Goal: Task Accomplishment & Management: Complete application form

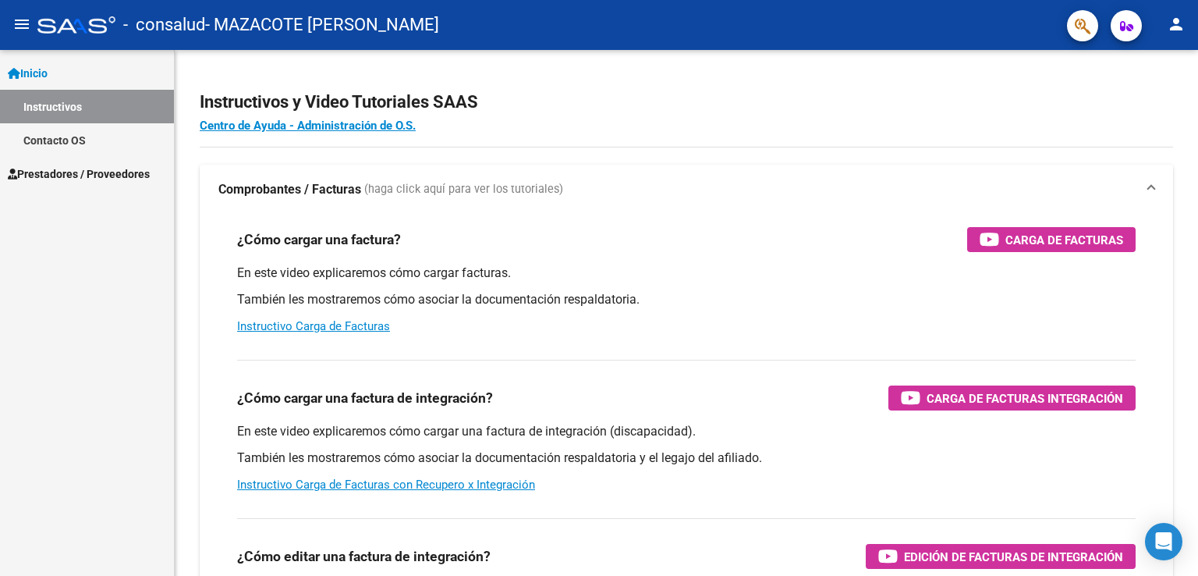
click at [112, 259] on div "Inicio Instructivos Contacto OS Prestadores / Proveedores Facturas - Listado/Ca…" at bounding box center [87, 313] width 174 height 526
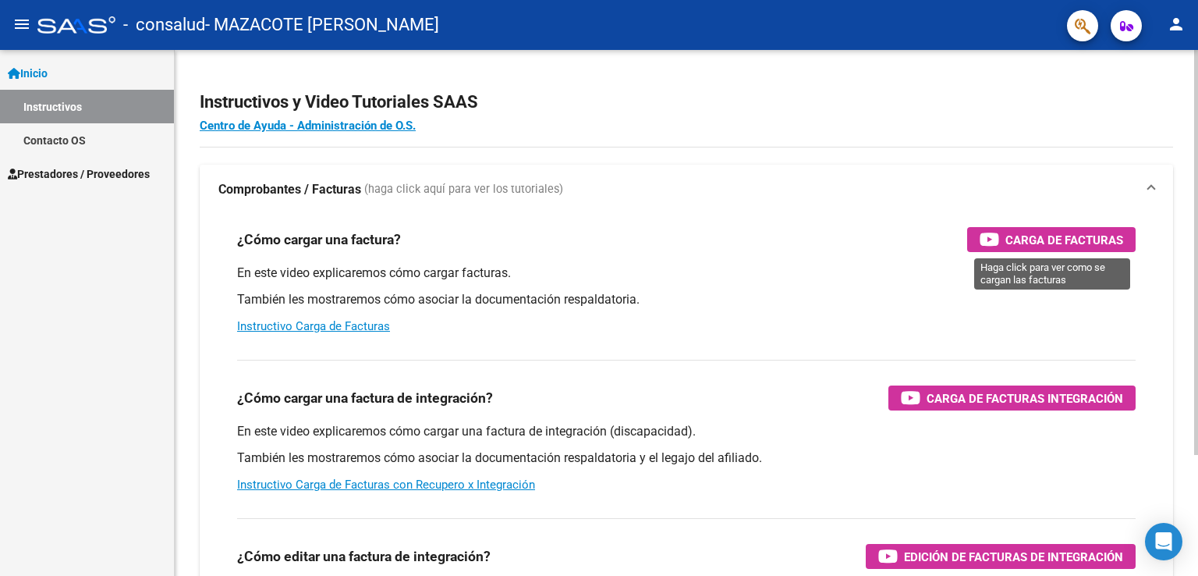
click at [1059, 243] on span "Carga de Facturas" at bounding box center [1065, 240] width 118 height 20
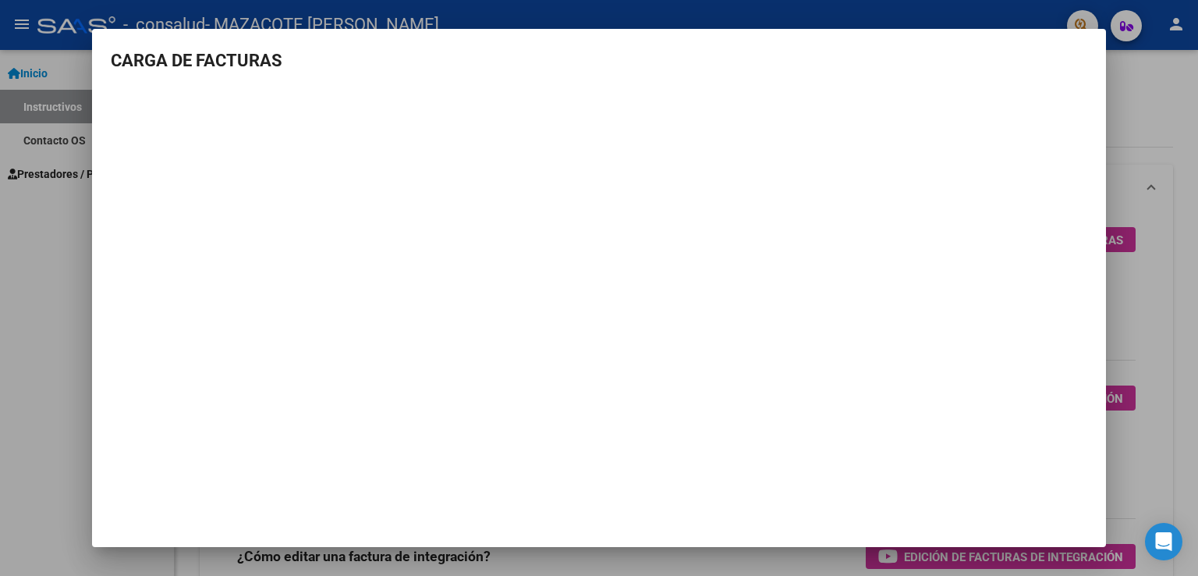
click at [1161, 126] on div at bounding box center [599, 288] width 1198 height 576
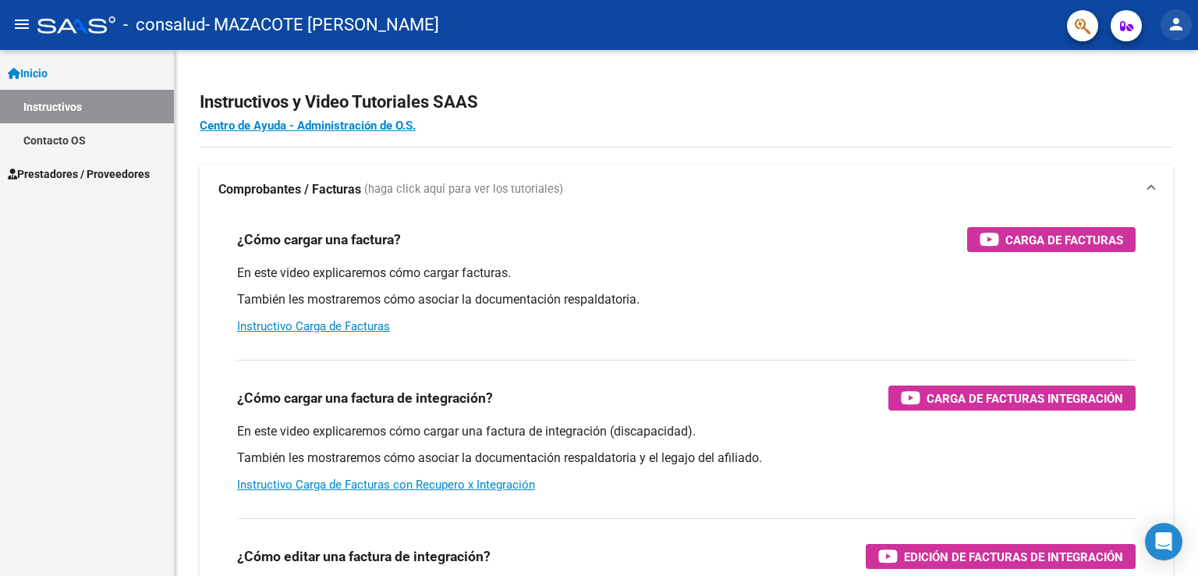
click at [1178, 23] on mat-icon "person" at bounding box center [1176, 24] width 19 height 19
click at [1171, 62] on button "person Mi Perfil" at bounding box center [1144, 65] width 95 height 37
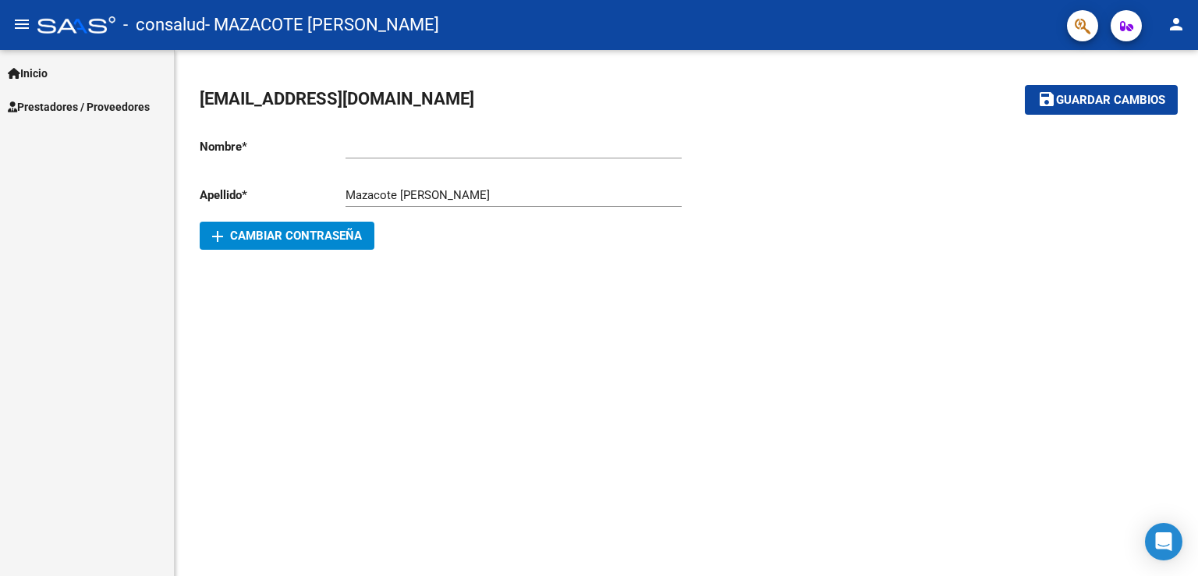
click at [86, 98] on span "Prestadores / Proveedores" at bounding box center [79, 106] width 142 height 17
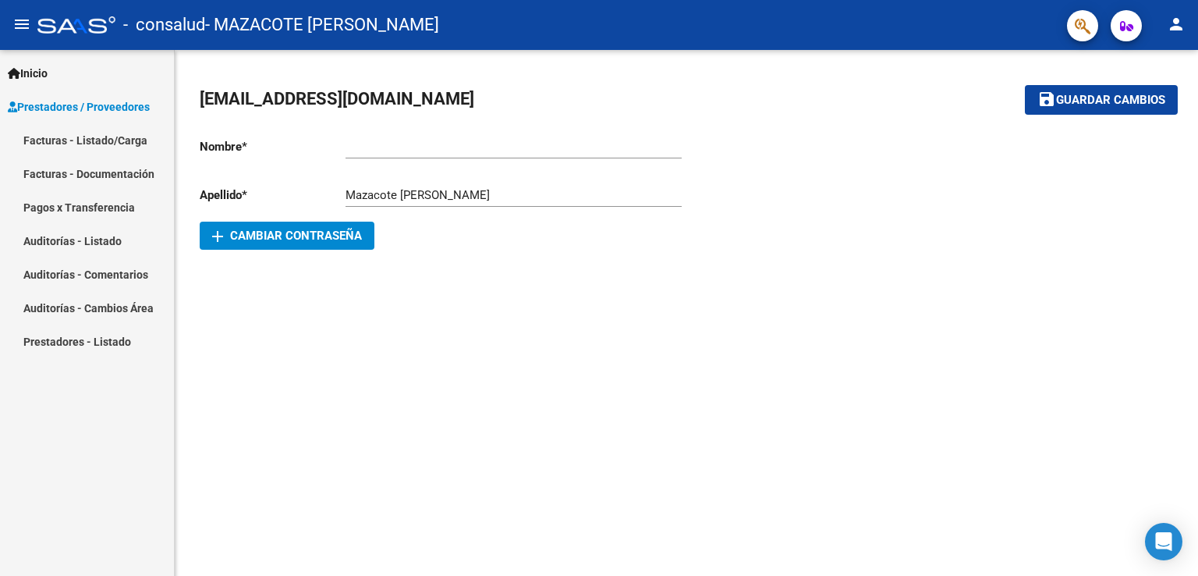
click at [71, 137] on link "Facturas - Listado/Carga" at bounding box center [87, 140] width 174 height 34
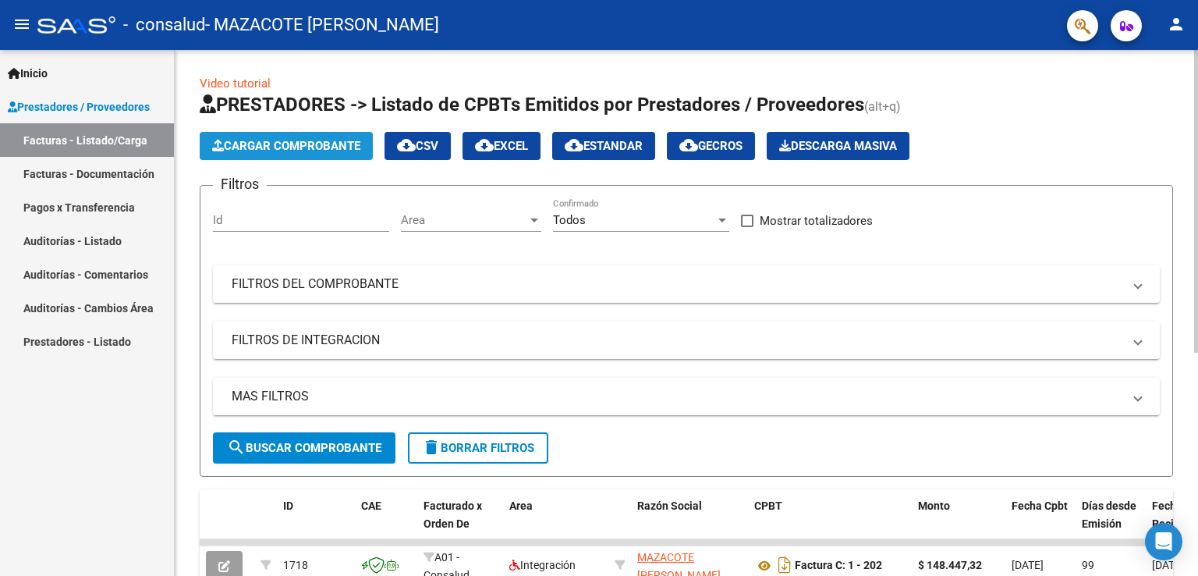
click at [245, 148] on span "Cargar Comprobante" at bounding box center [286, 146] width 148 height 14
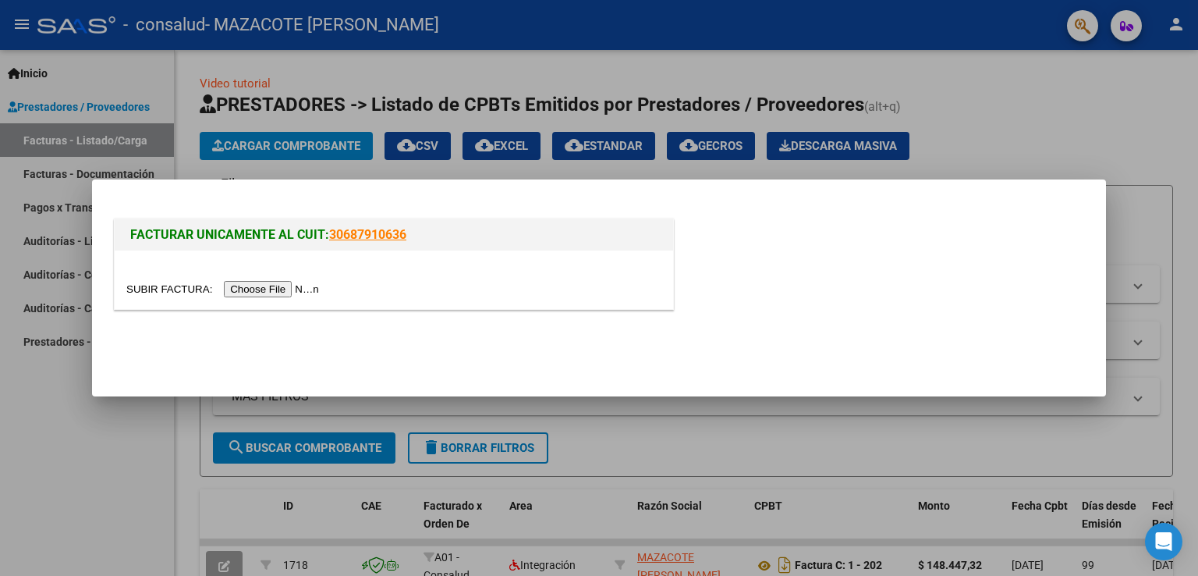
click at [275, 289] on input "file" at bounding box center [224, 289] width 197 height 16
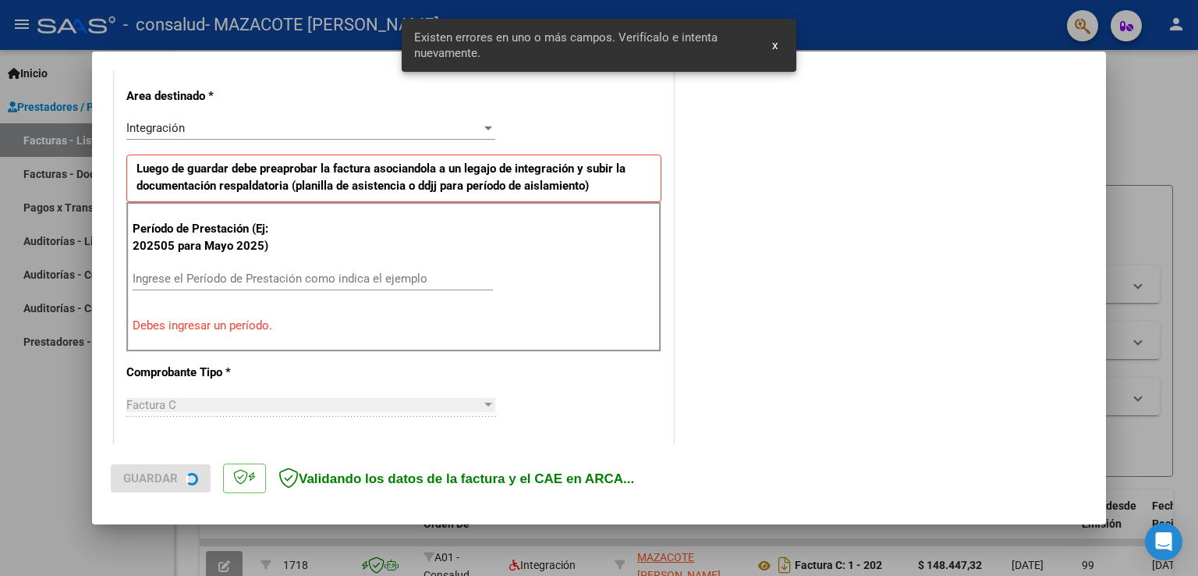
scroll to position [355, 0]
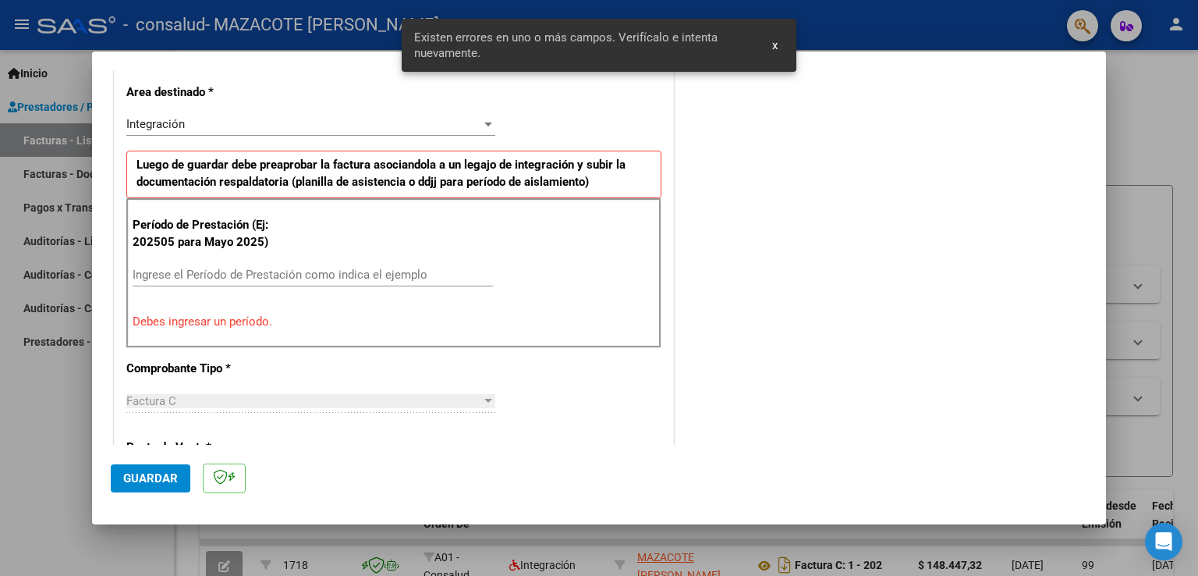
click at [214, 268] on input "Ingrese el Período de Prestación como indica el ejemplo" at bounding box center [313, 275] width 360 height 14
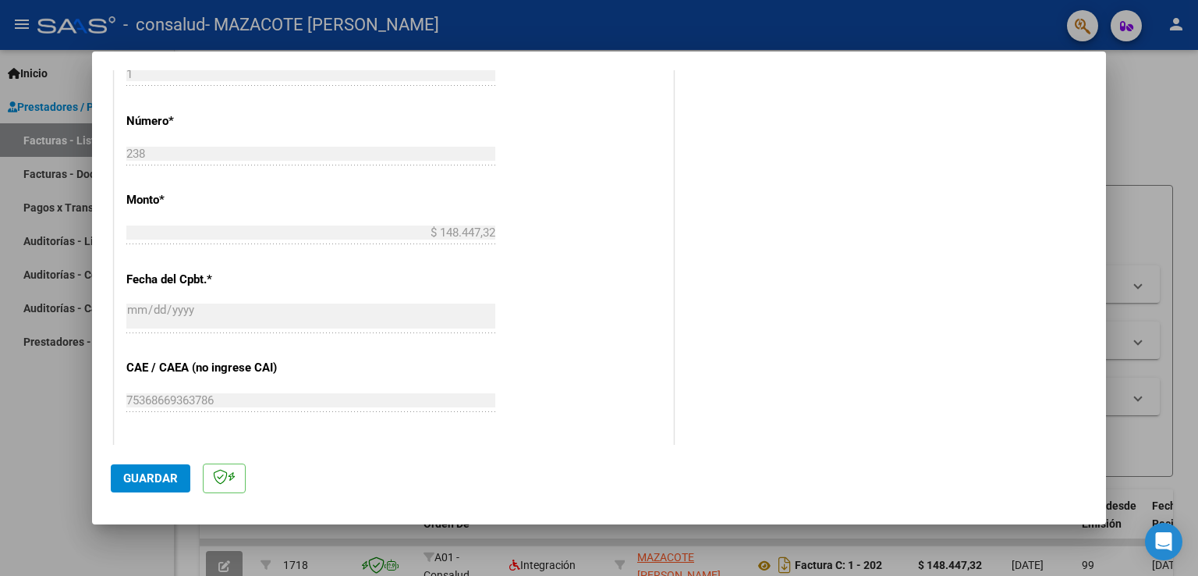
scroll to position [745, 0]
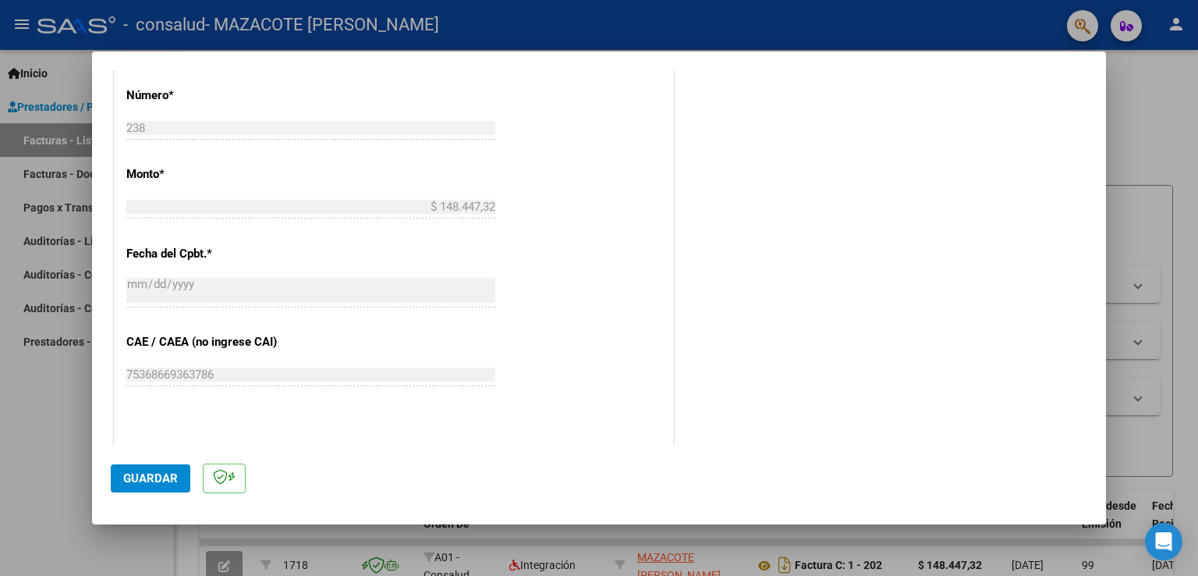
type input "202508"
click at [133, 481] on span "Guardar" at bounding box center [150, 478] width 55 height 14
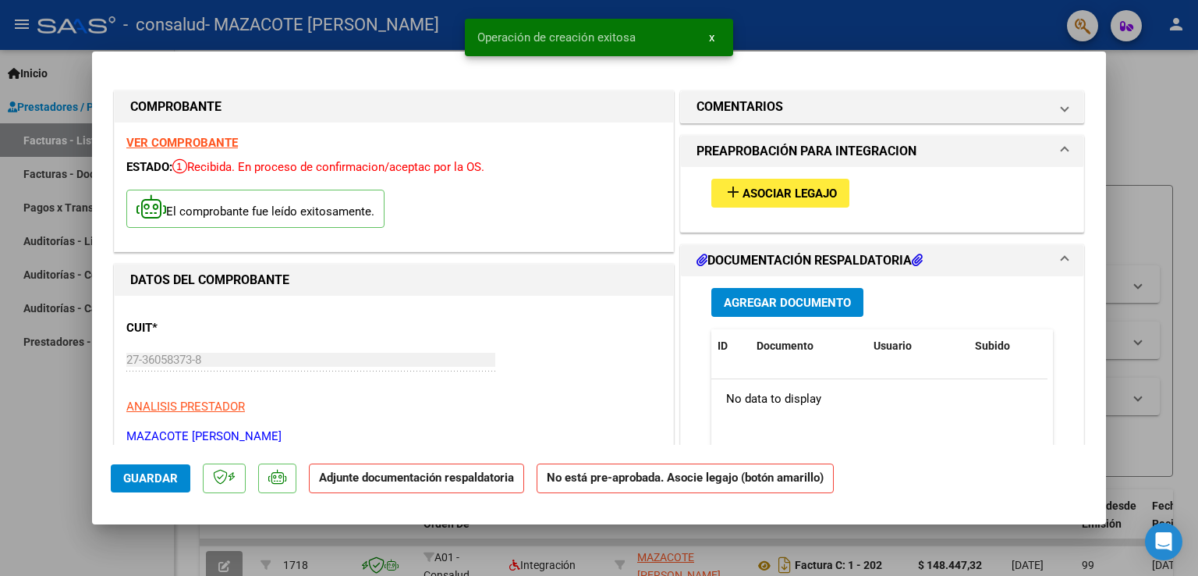
click at [780, 186] on span "Asociar Legajo" at bounding box center [790, 193] width 94 height 14
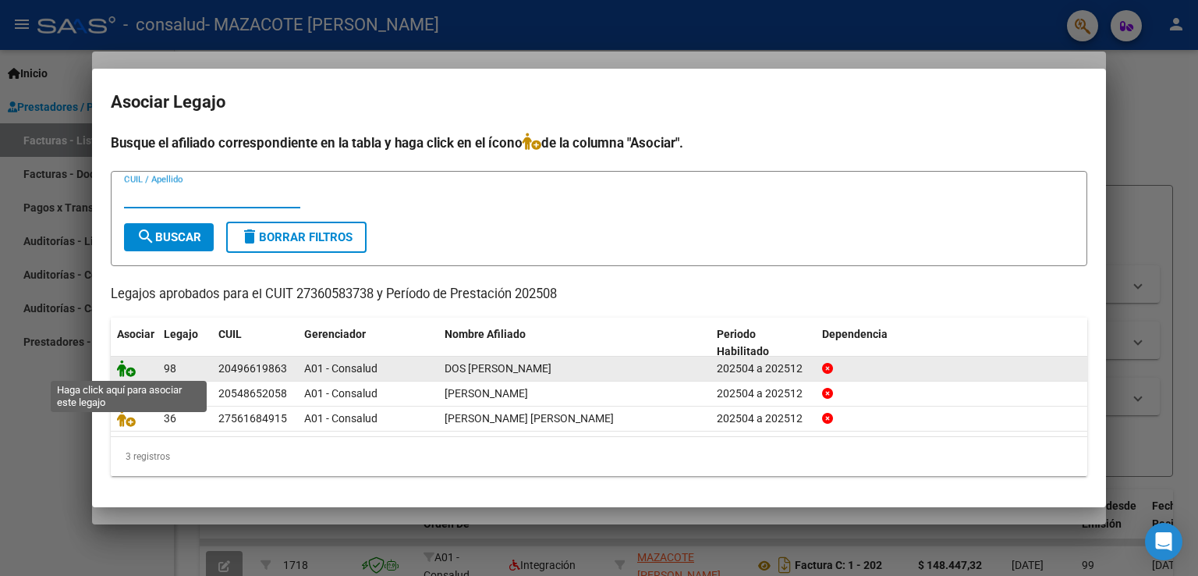
click at [121, 371] on icon at bounding box center [126, 368] width 19 height 17
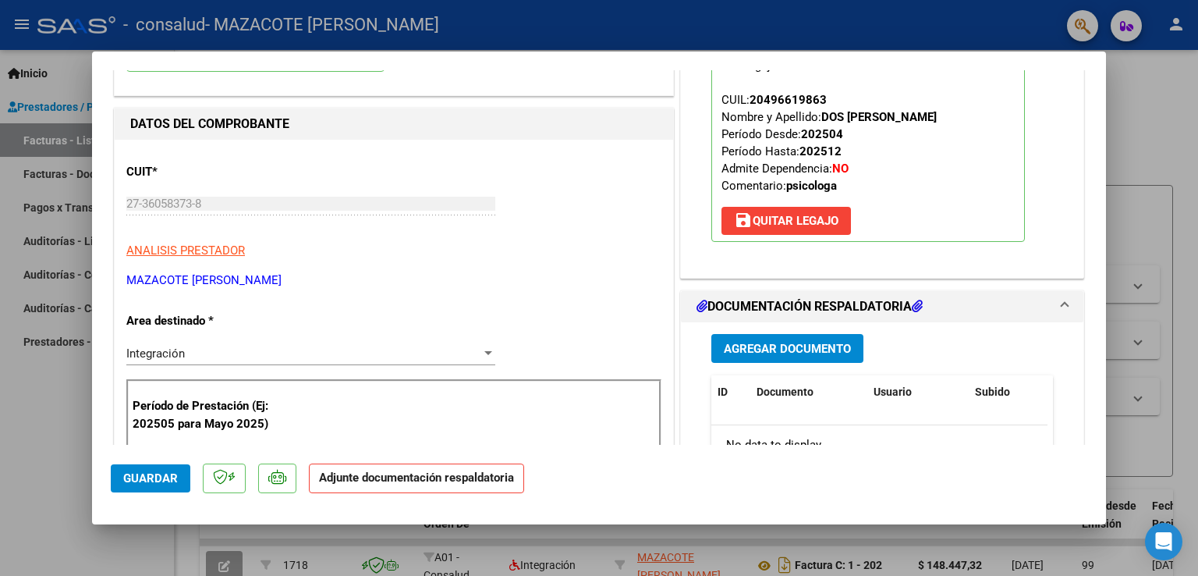
scroll to position [234, 0]
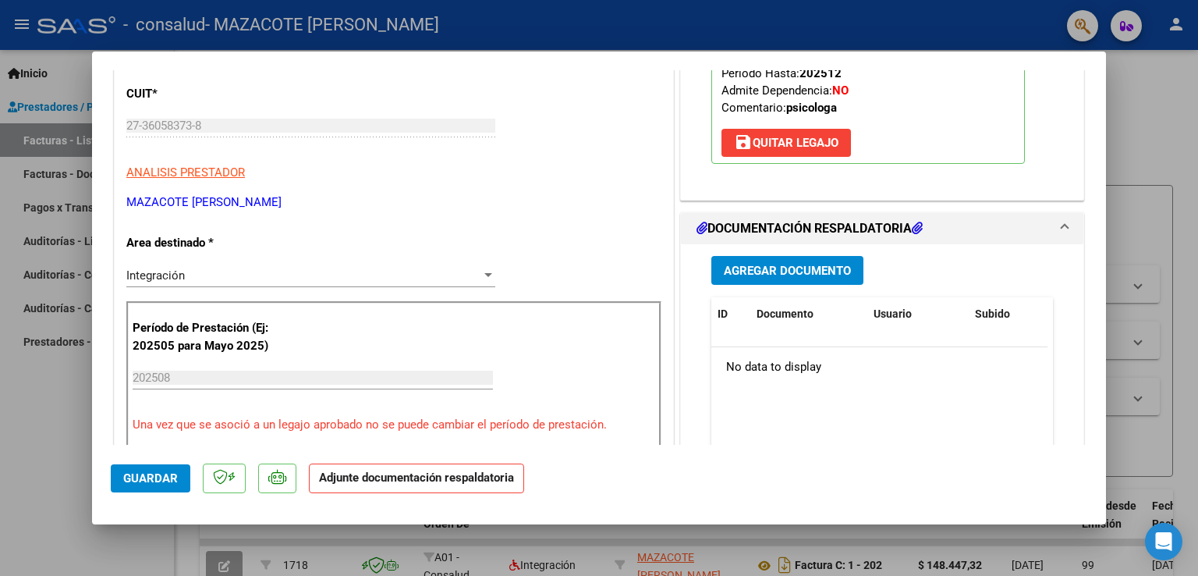
click at [775, 261] on button "Agregar Documento" at bounding box center [788, 270] width 152 height 29
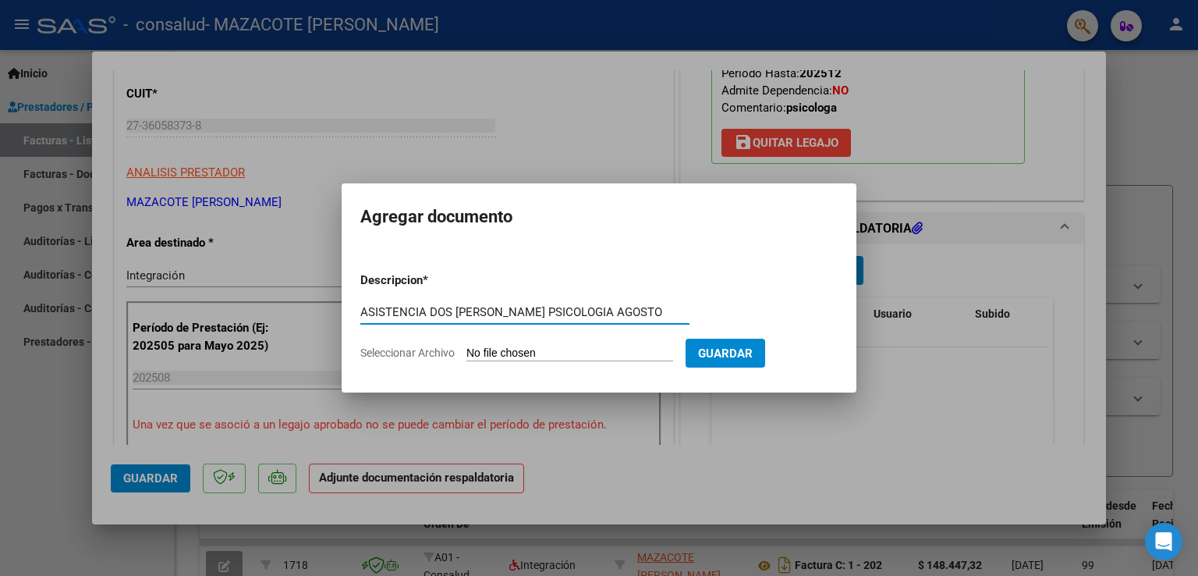
type input "ASISTENCIA DOS [PERSON_NAME] PSICOLOGIA AGOSTO"
click at [524, 357] on input "Seleccionar Archivo" at bounding box center [570, 353] width 207 height 15
type input "C:\fakepath\DOS [PERSON_NAME] ASISTENCIA AGOSTO PS.pdf"
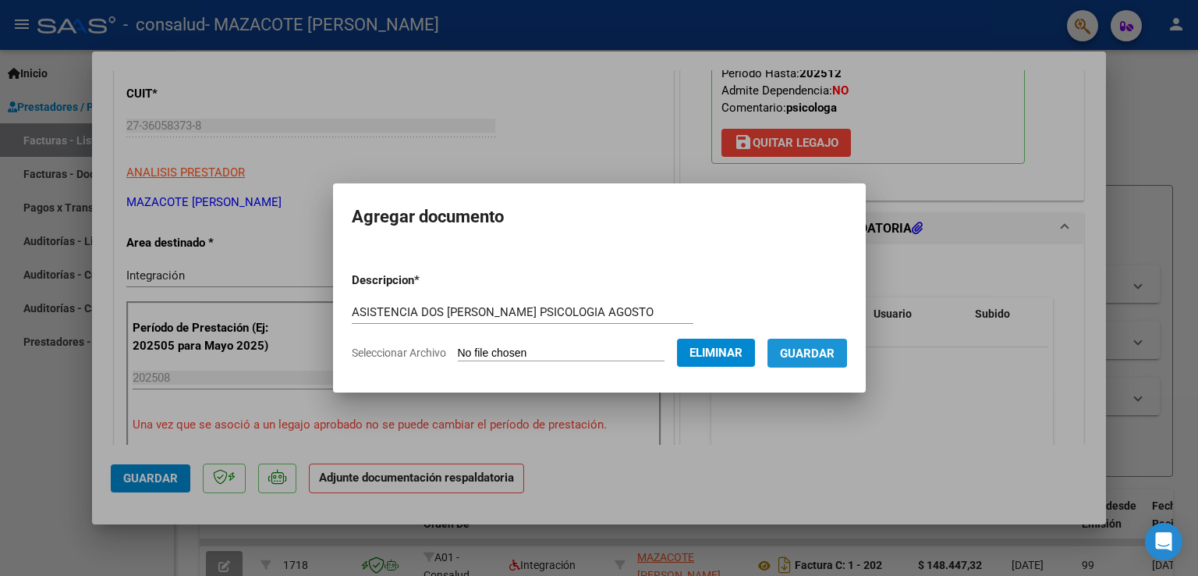
click at [842, 361] on button "Guardar" at bounding box center [808, 353] width 80 height 29
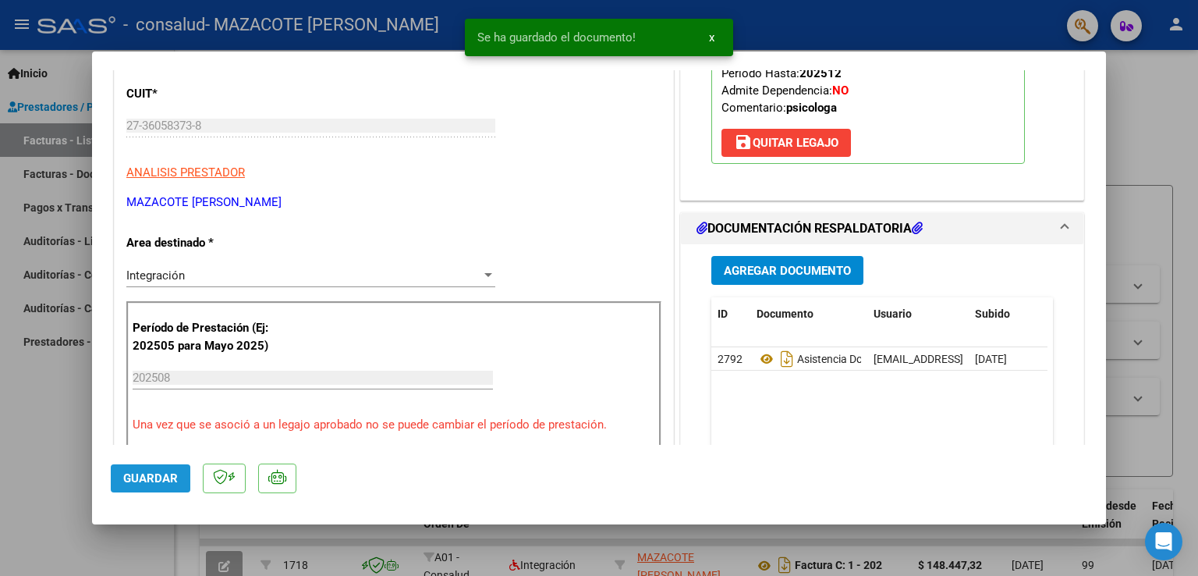
click at [146, 484] on span "Guardar" at bounding box center [150, 478] width 55 height 14
click at [1183, 105] on div at bounding box center [599, 288] width 1198 height 576
type input "$ 0,00"
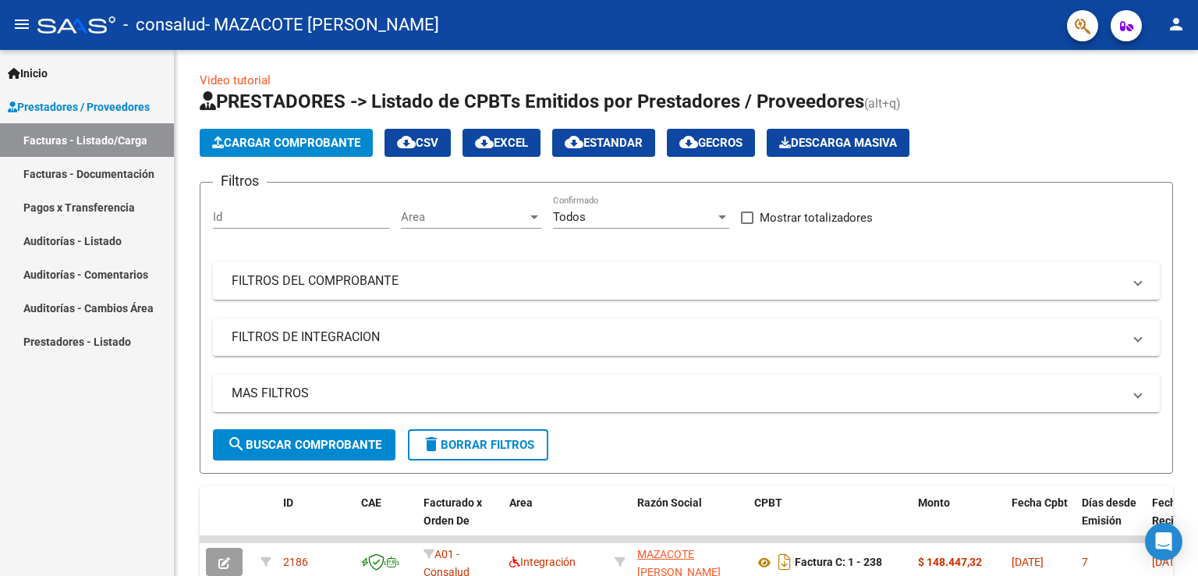
scroll to position [0, 0]
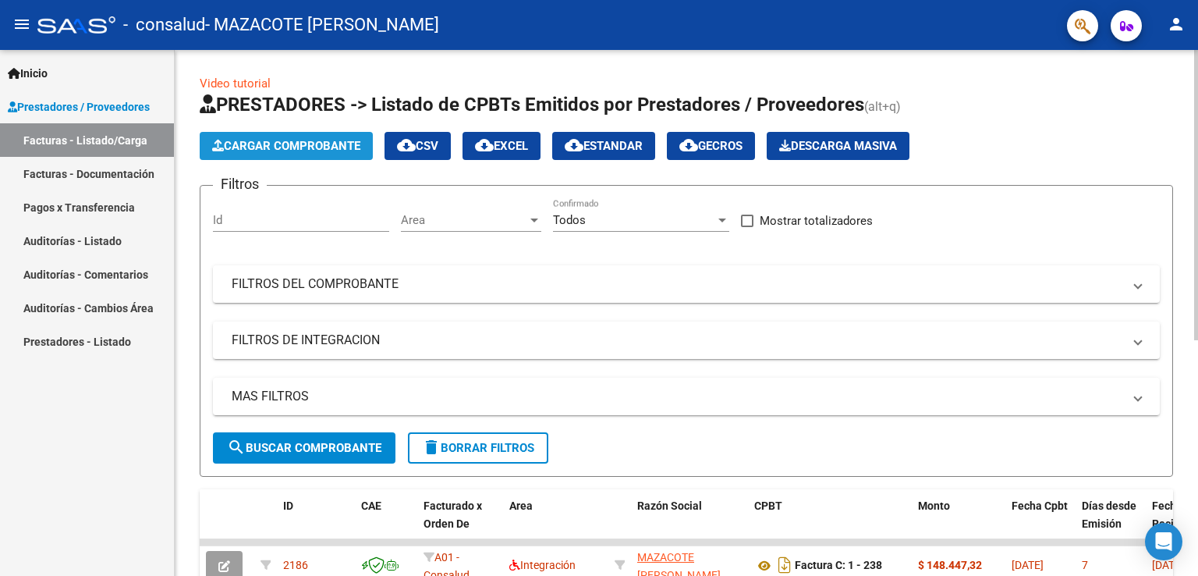
click at [247, 153] on button "Cargar Comprobante" at bounding box center [286, 146] width 173 height 28
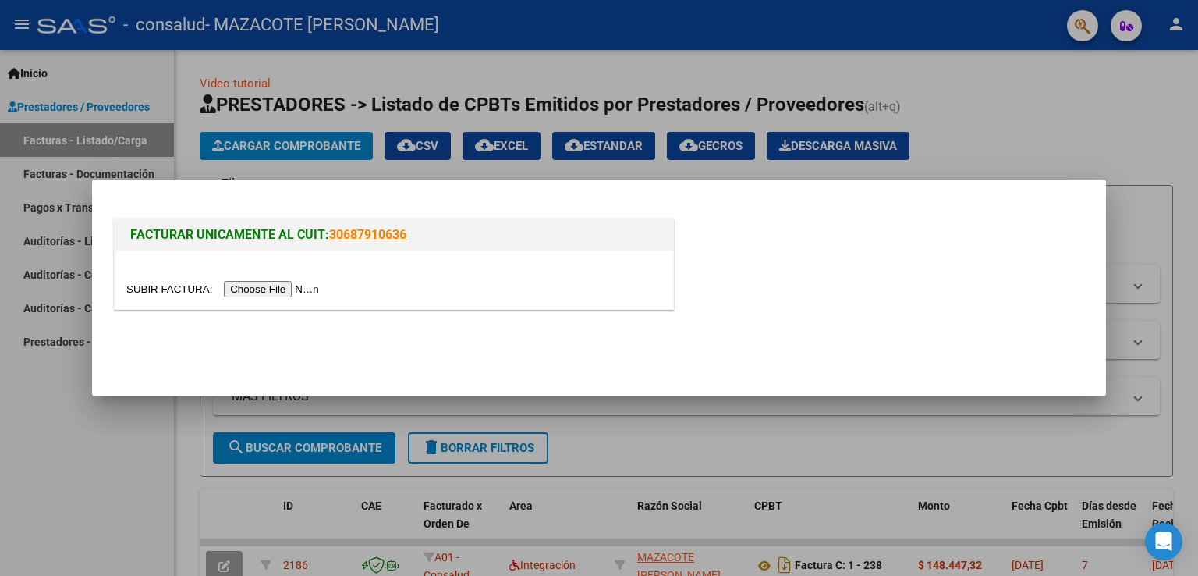
click at [285, 287] on input "file" at bounding box center [224, 289] width 197 height 16
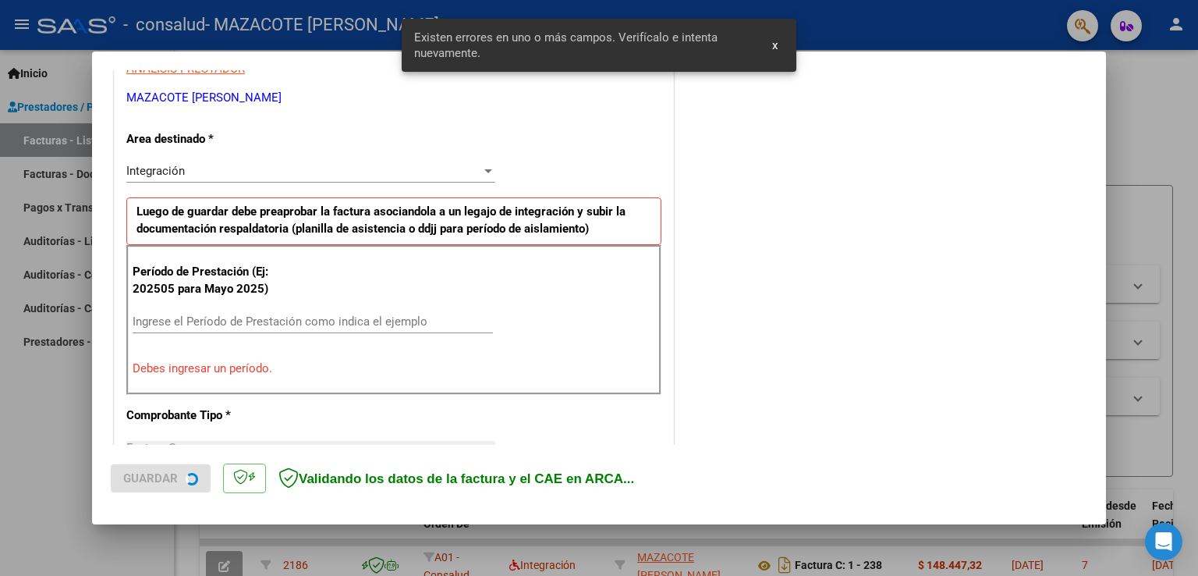
scroll to position [325, 0]
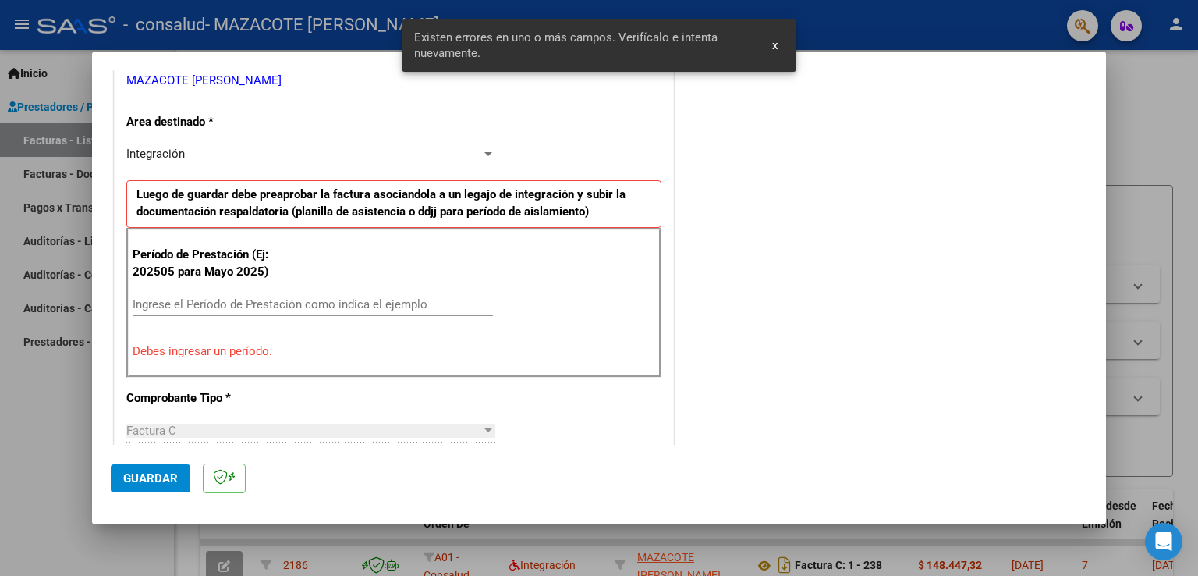
click at [266, 297] on input "Ingrese el Período de Prestación como indica el ejemplo" at bounding box center [313, 304] width 360 height 14
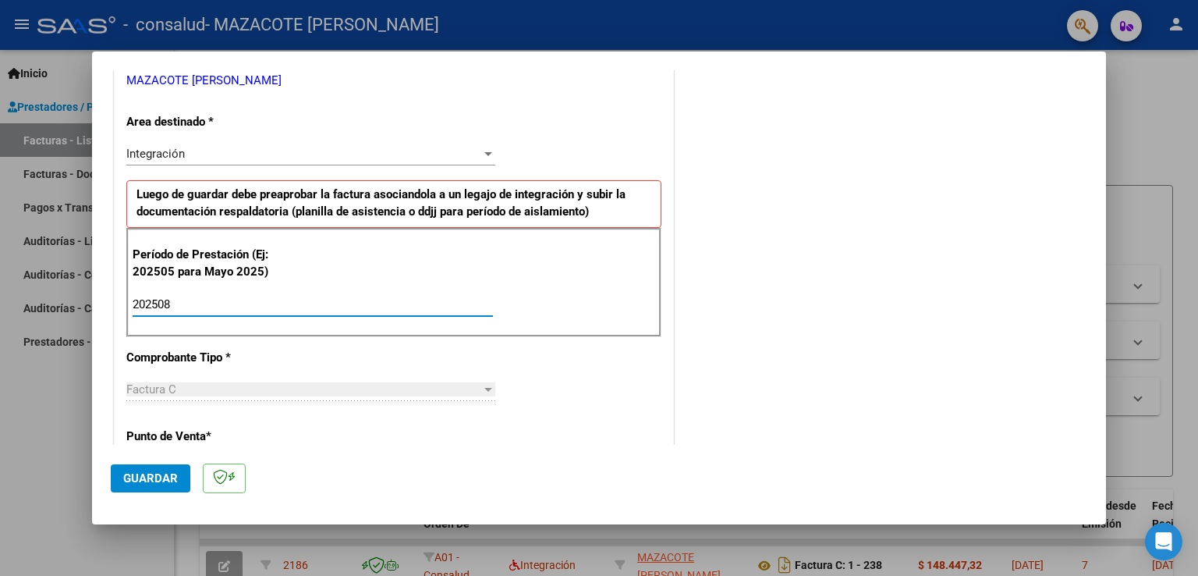
type input "202508"
click at [167, 471] on span "Guardar" at bounding box center [150, 478] width 55 height 14
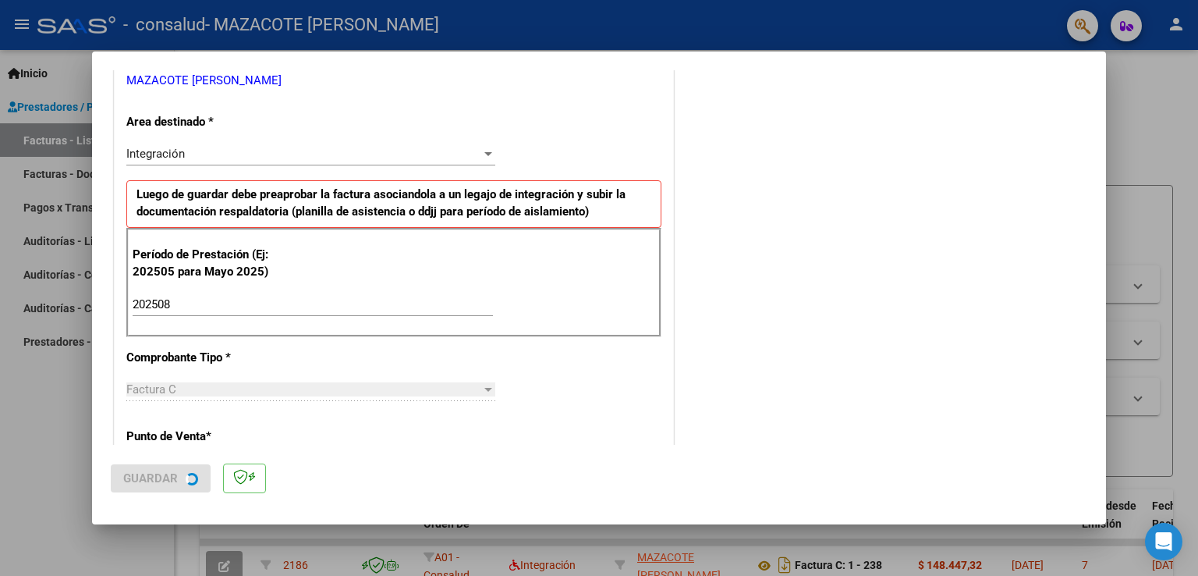
scroll to position [0, 0]
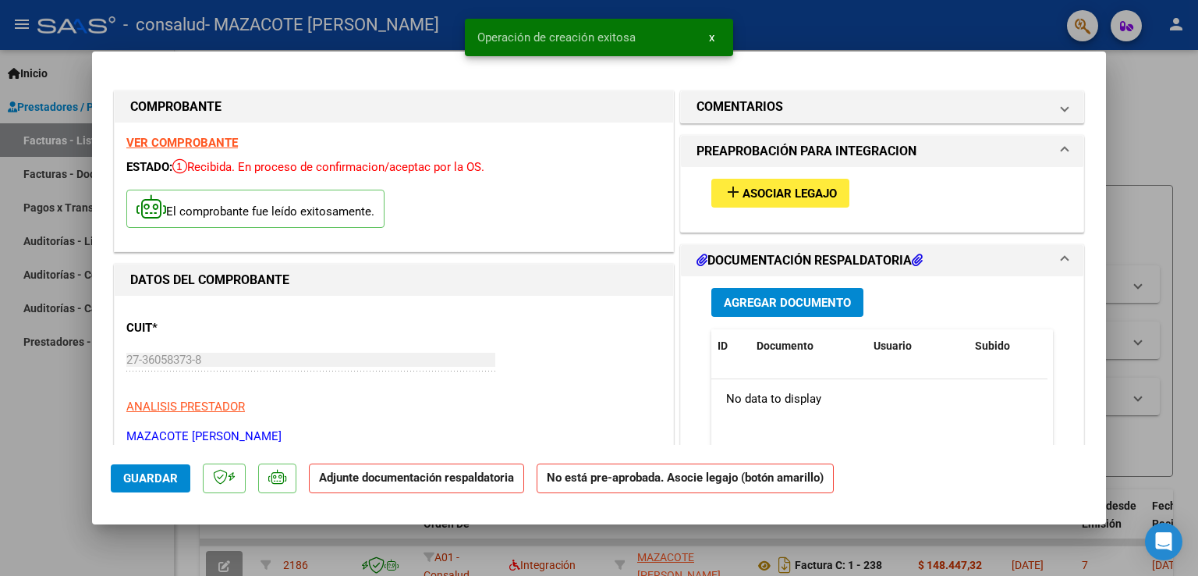
click at [724, 197] on mat-icon "add" at bounding box center [733, 192] width 19 height 19
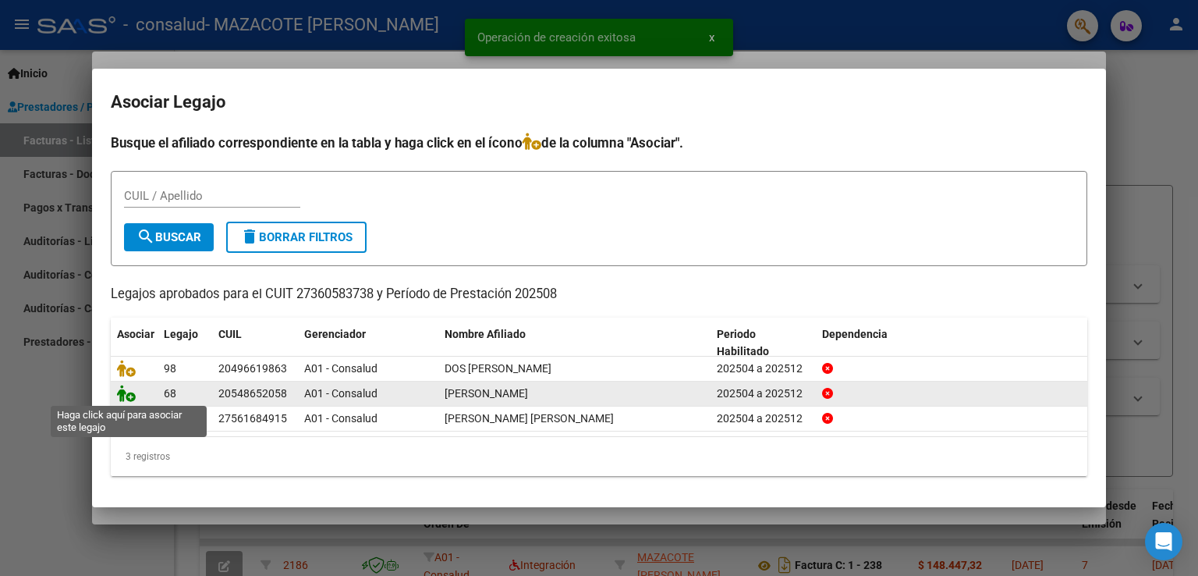
click at [123, 397] on icon at bounding box center [126, 393] width 19 height 17
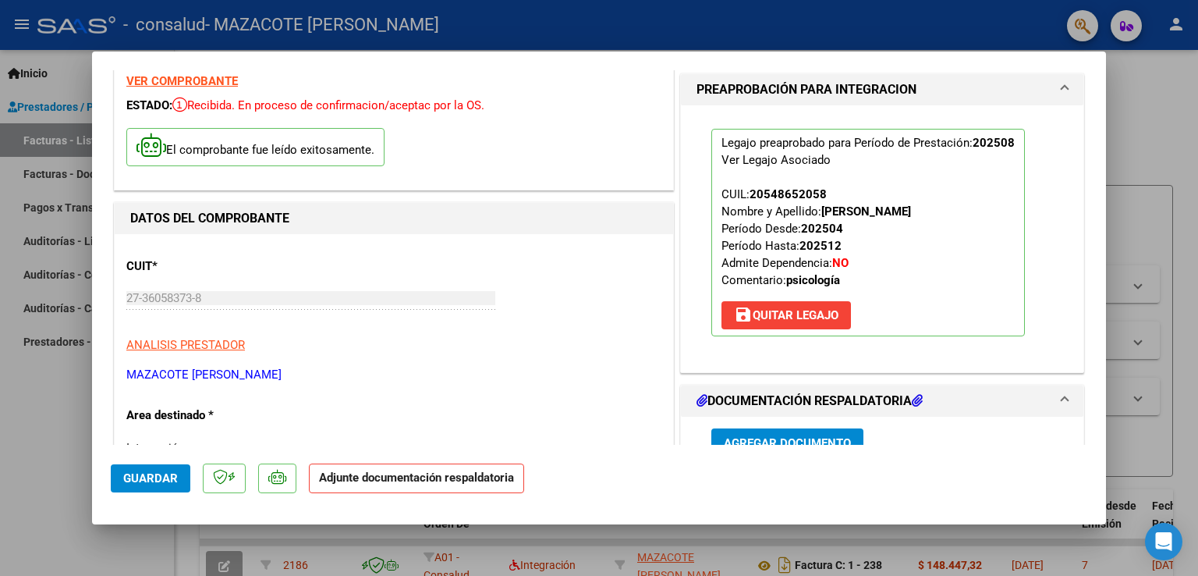
scroll to position [156, 0]
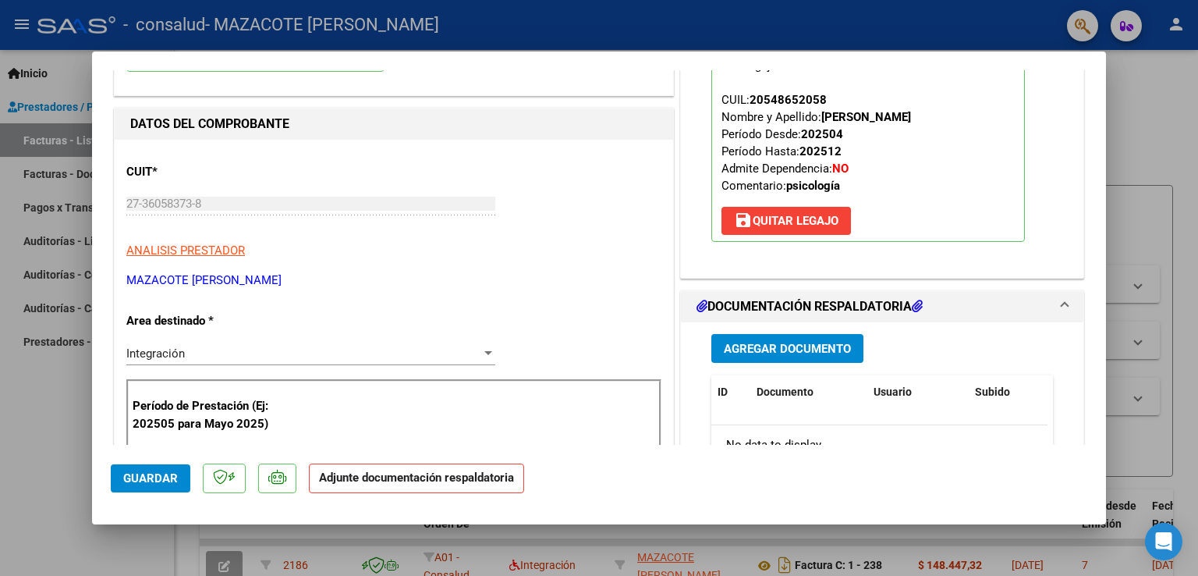
click at [802, 341] on span "Agregar Documento" at bounding box center [787, 348] width 127 height 14
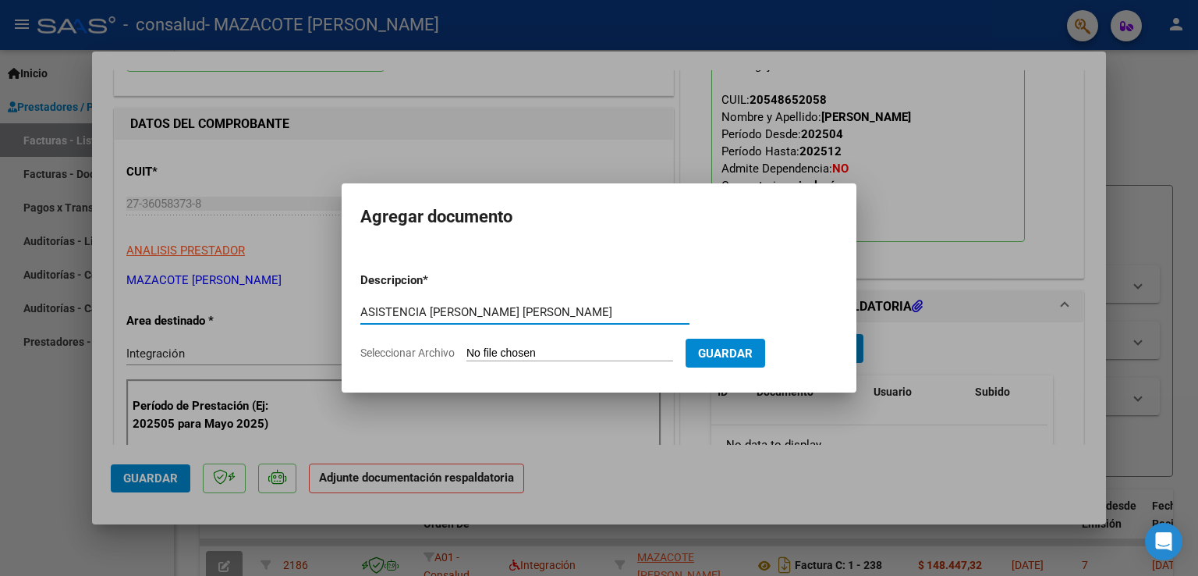
type input "ASISTENCIA [PERSON_NAME] [PERSON_NAME]"
click at [571, 353] on input "Seleccionar Archivo" at bounding box center [570, 353] width 207 height 15
type input "C:\fakepath\[PERSON_NAME] ASISTENCIA AGOSTO PS.pdf"
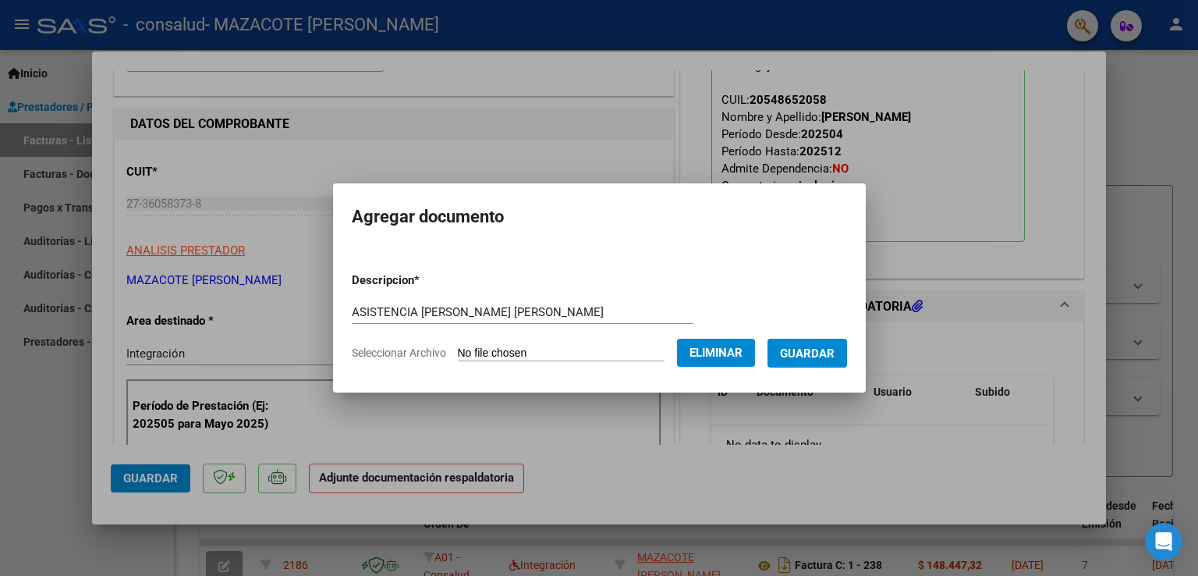
click at [829, 358] on span "Guardar" at bounding box center [807, 353] width 55 height 14
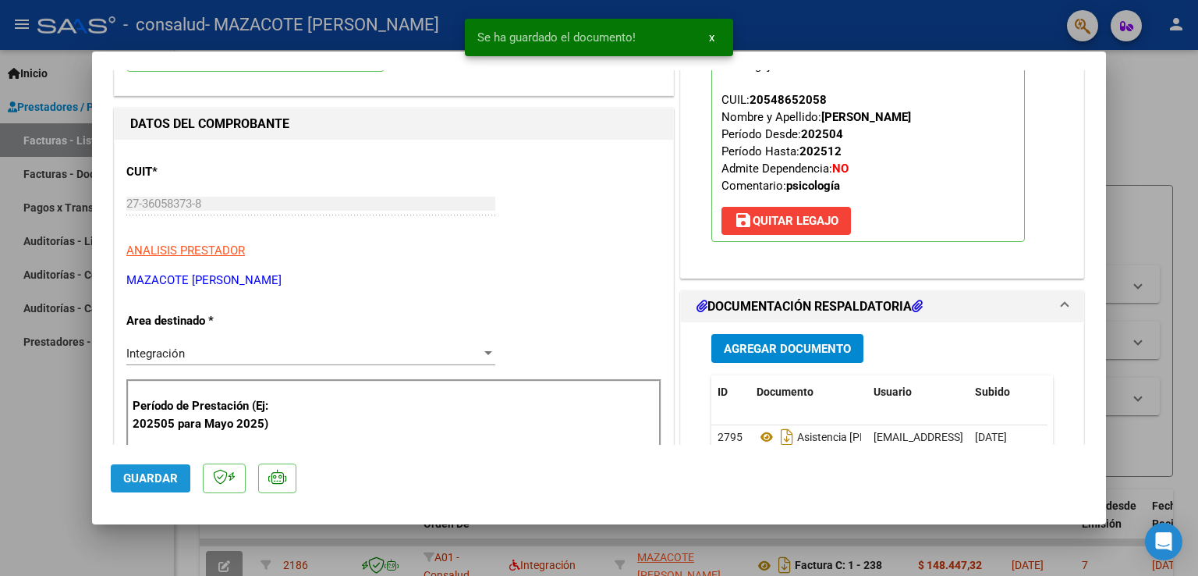
click at [166, 479] on span "Guardar" at bounding box center [150, 478] width 55 height 14
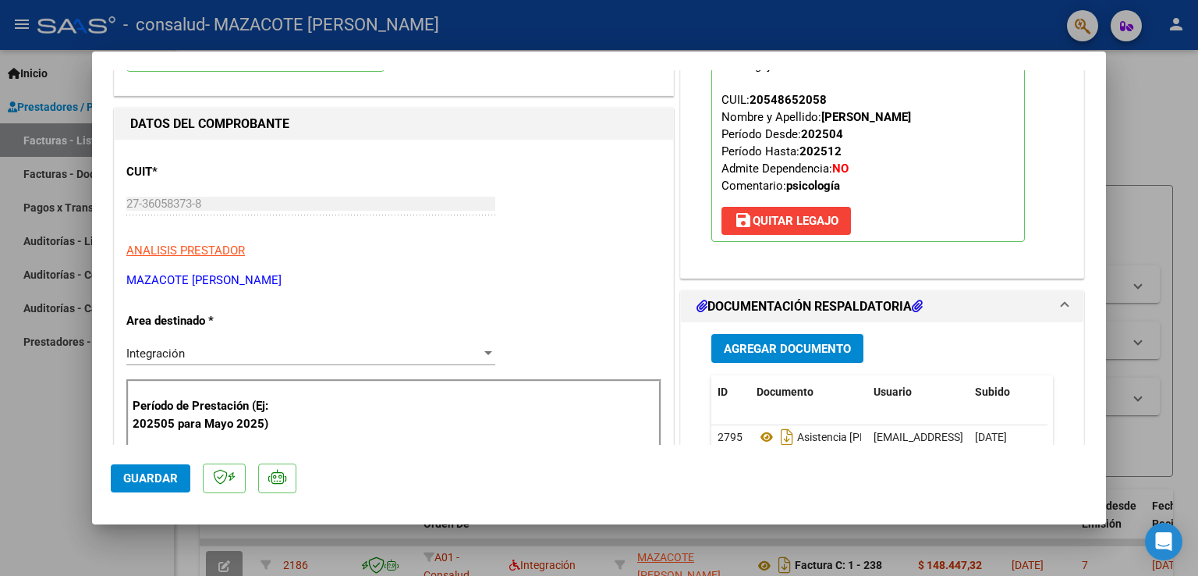
click at [145, 485] on button "Guardar" at bounding box center [151, 478] width 80 height 28
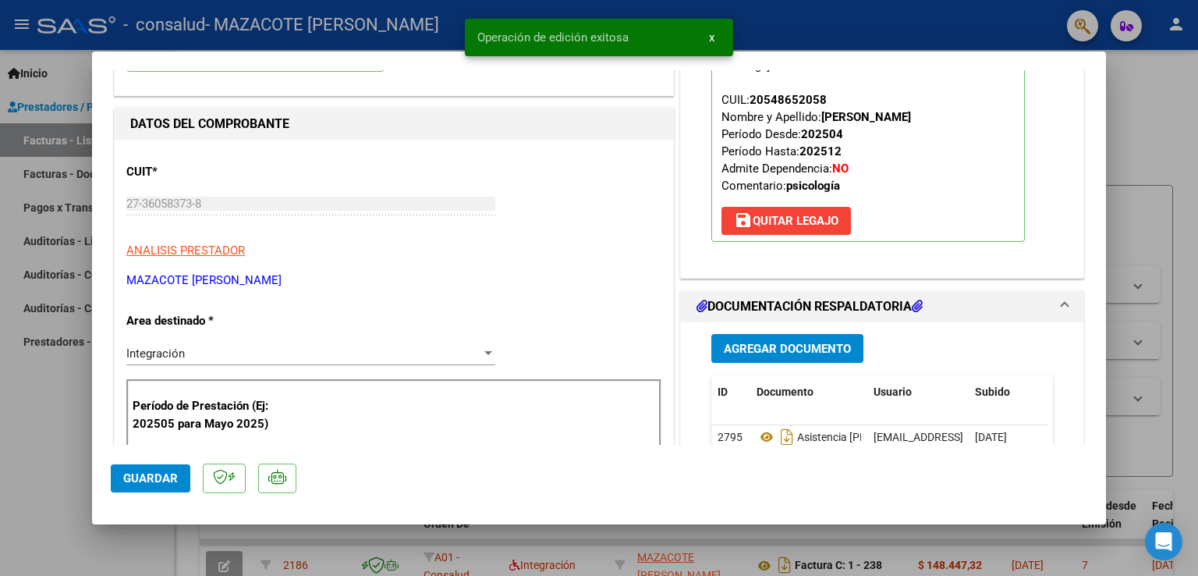
click at [1131, 169] on div at bounding box center [599, 288] width 1198 height 576
type input "$ 0,00"
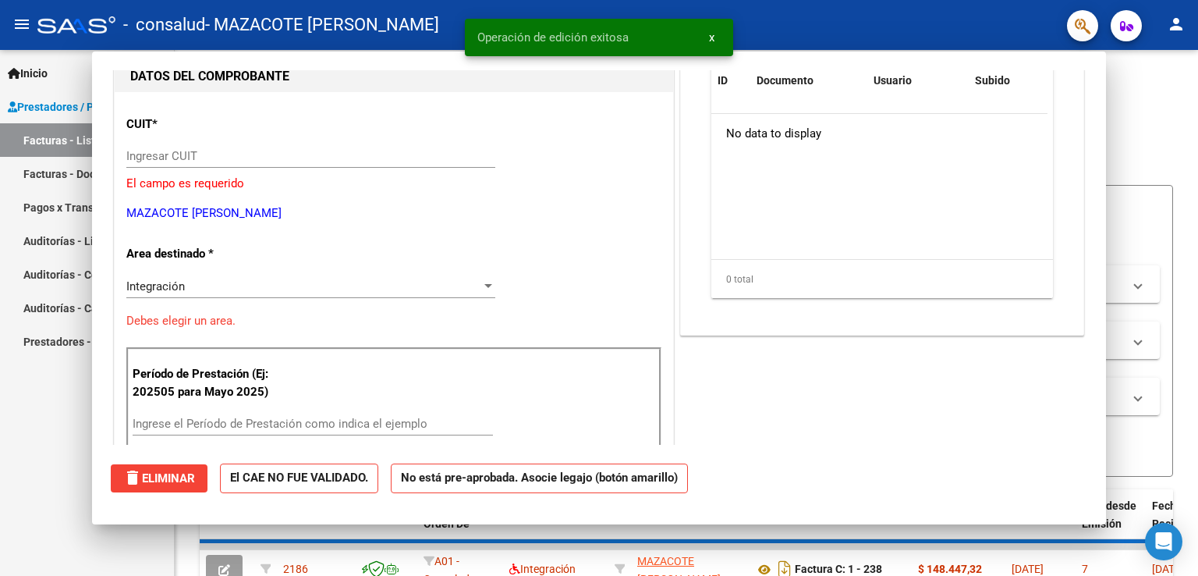
scroll to position [165, 0]
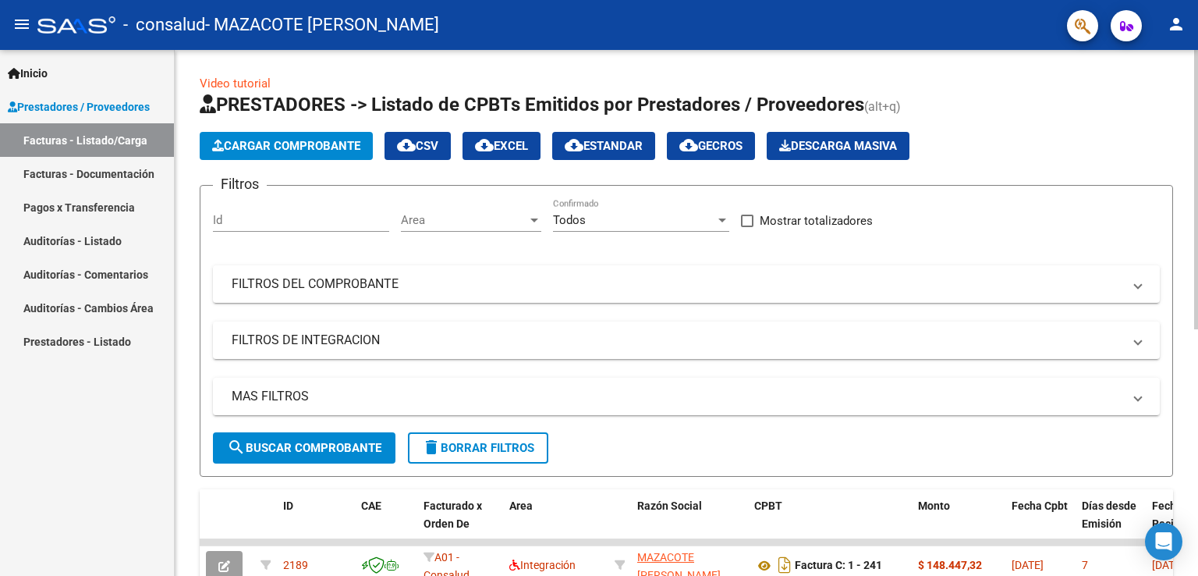
click at [314, 140] on span "Cargar Comprobante" at bounding box center [286, 146] width 148 height 14
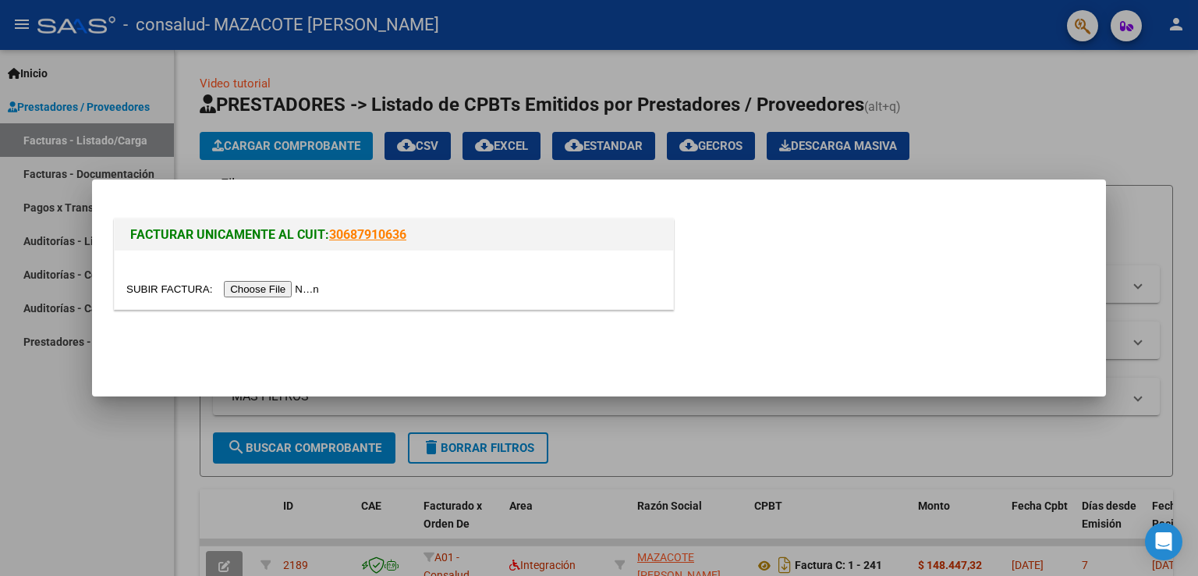
click at [258, 291] on input "file" at bounding box center [224, 289] width 197 height 16
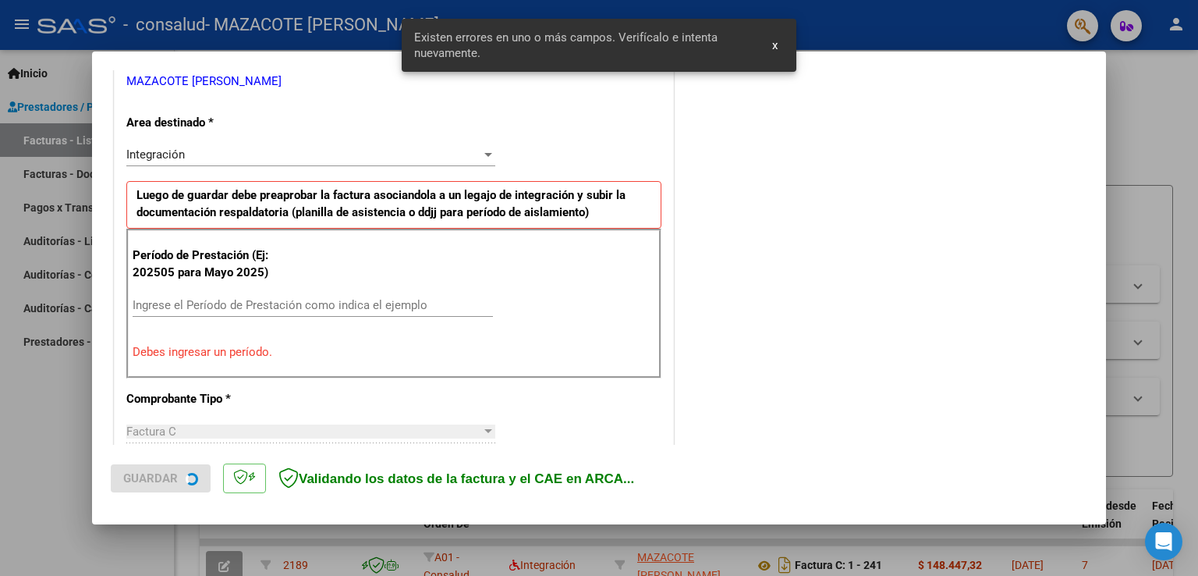
scroll to position [325, 0]
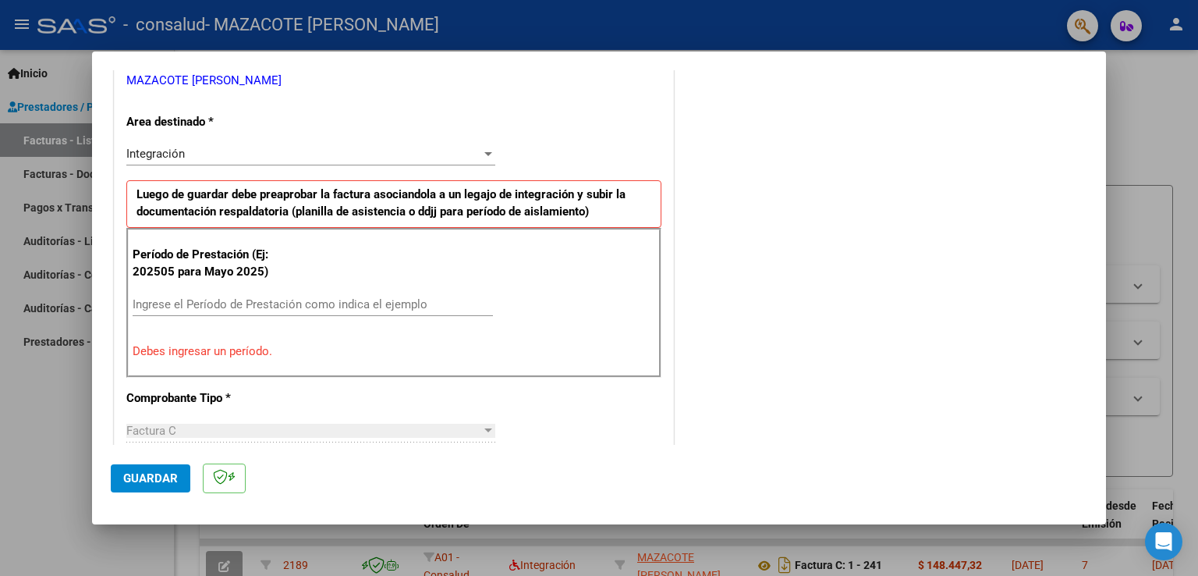
click at [169, 301] on input "Ingrese el Período de Prestación como indica el ejemplo" at bounding box center [313, 304] width 360 height 14
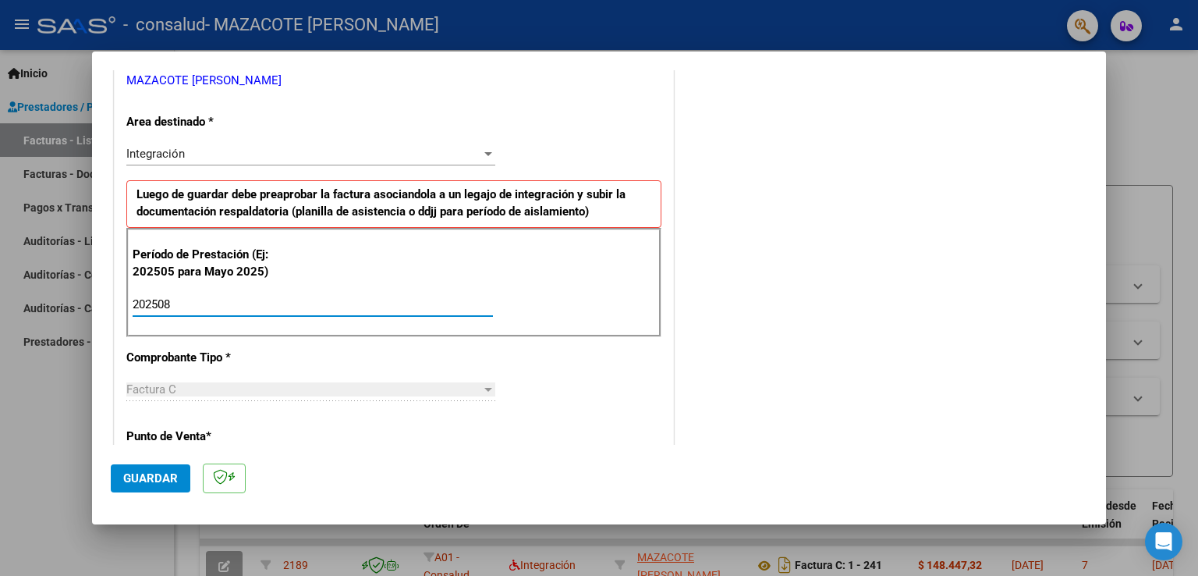
type input "202508"
click at [169, 478] on span "Guardar" at bounding box center [150, 478] width 55 height 14
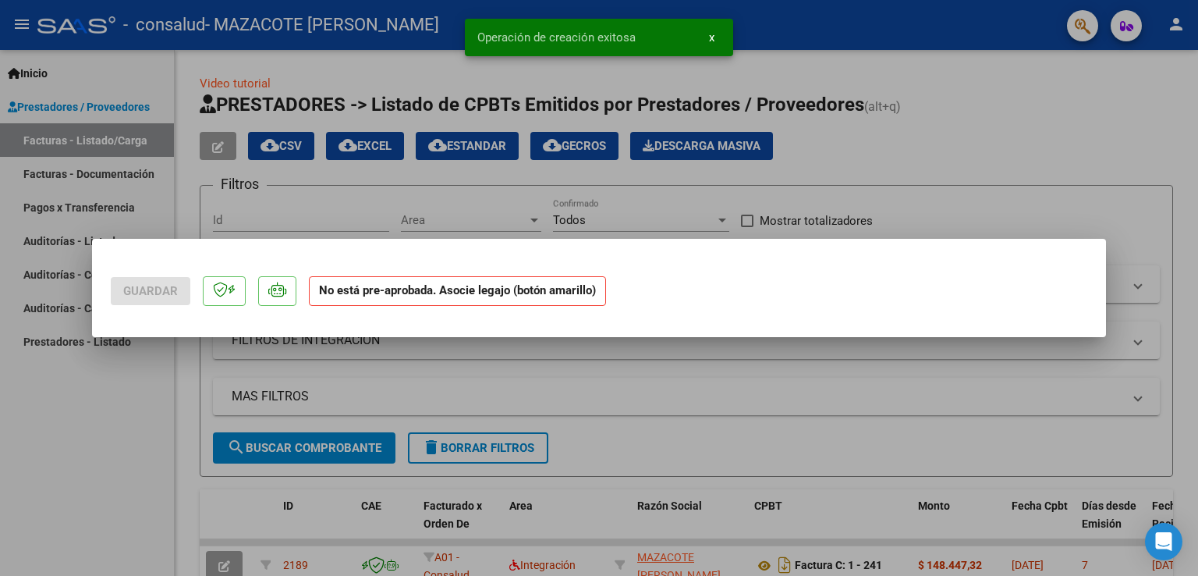
scroll to position [0, 0]
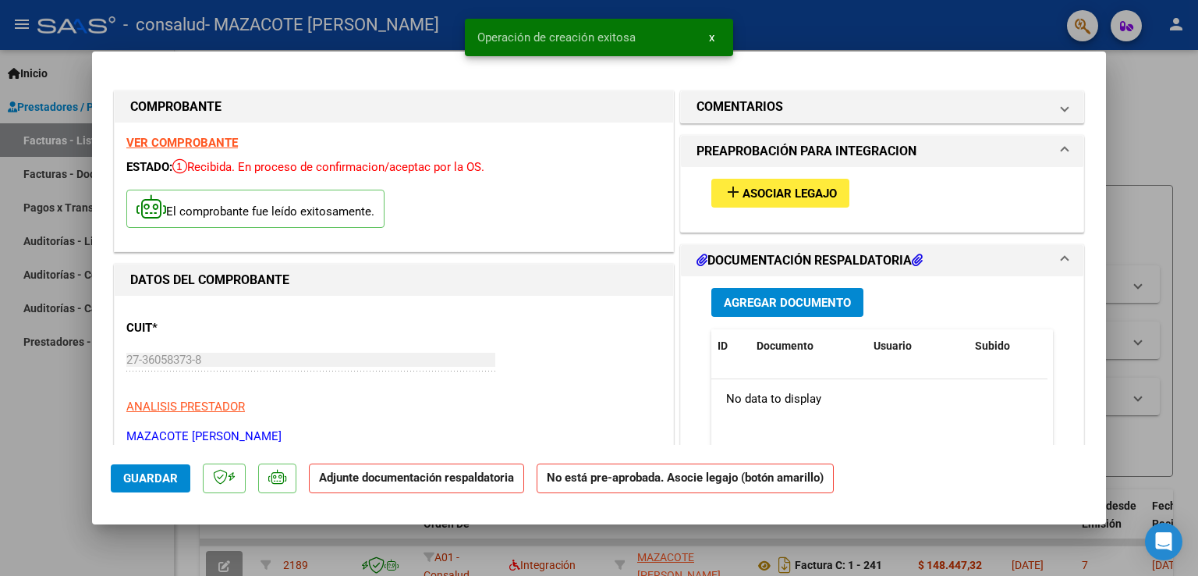
click at [792, 188] on span "Asociar Legajo" at bounding box center [790, 193] width 94 height 14
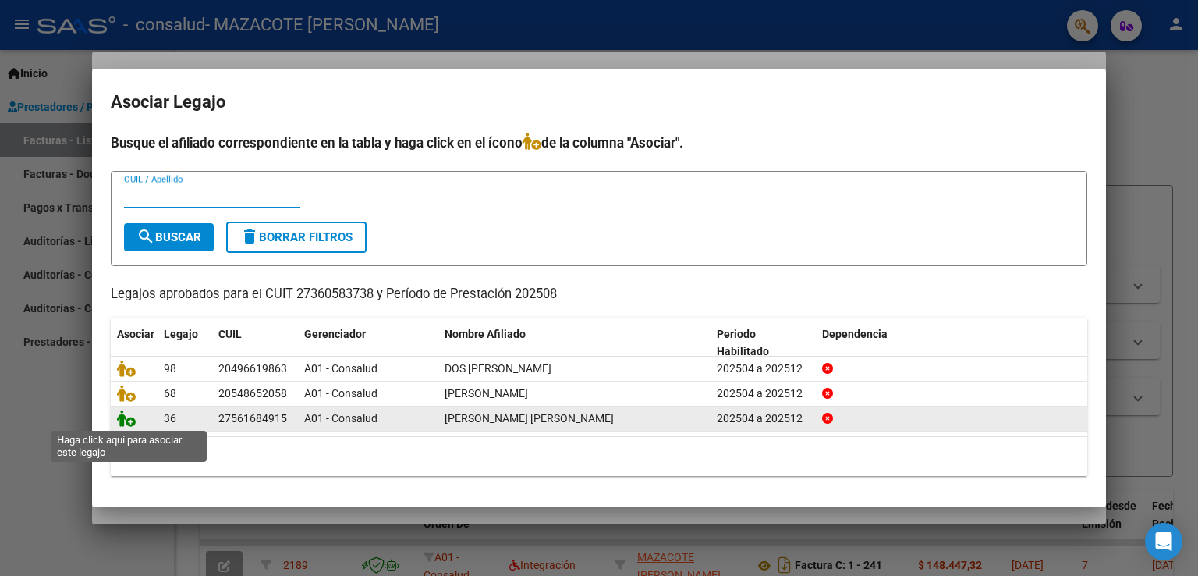
click at [131, 424] on icon at bounding box center [126, 418] width 19 height 17
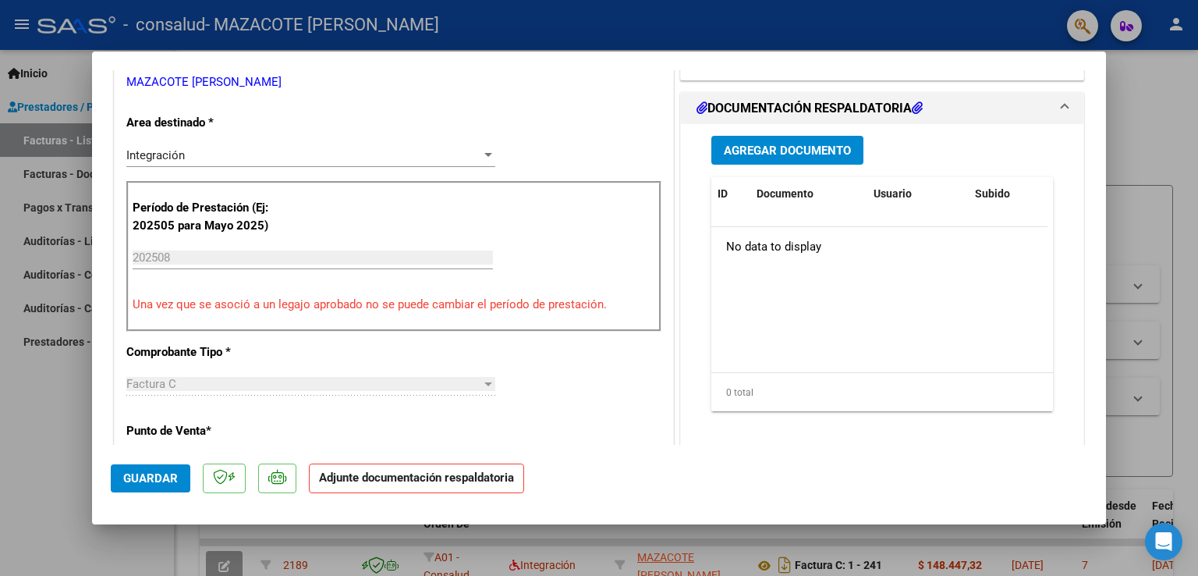
scroll to position [312, 0]
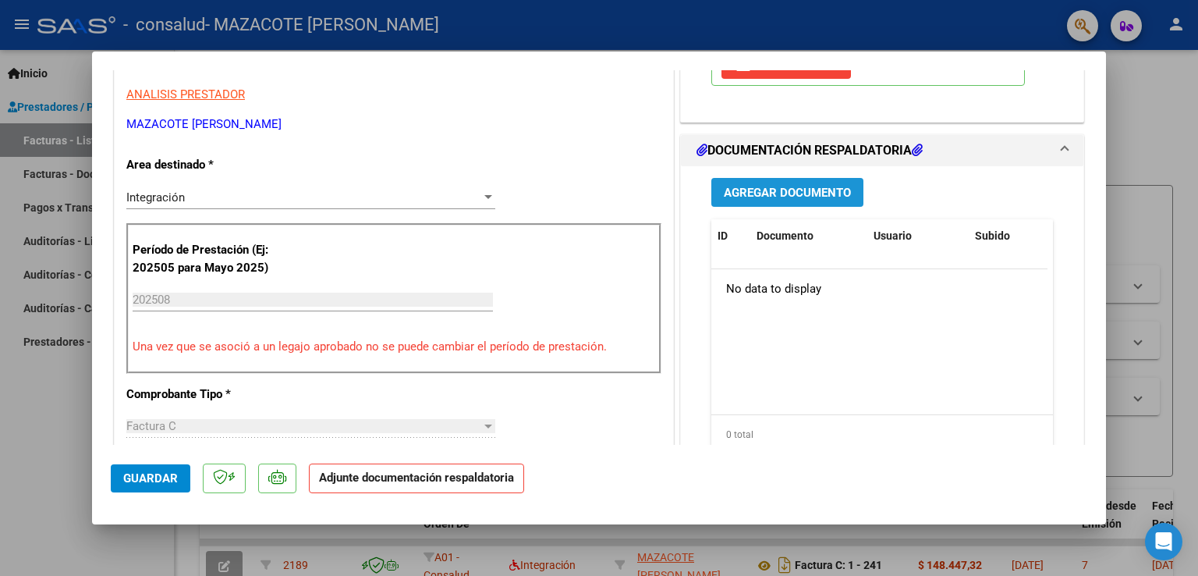
click at [779, 192] on span "Agregar Documento" at bounding box center [787, 193] width 127 height 14
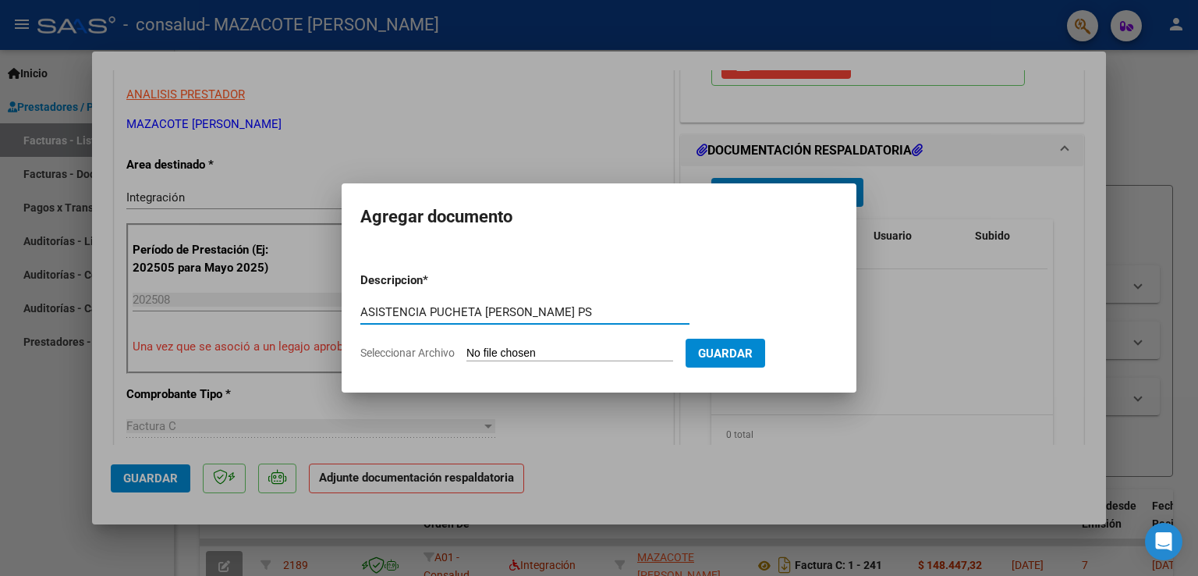
type input "ASISTENCIA PUCHETA [PERSON_NAME] PS"
click at [627, 354] on input "Seleccionar Archivo" at bounding box center [570, 353] width 207 height 15
type input "C:\fakepath\[PERSON_NAME] ASISTENCIA AGOSTO PS .pdf"
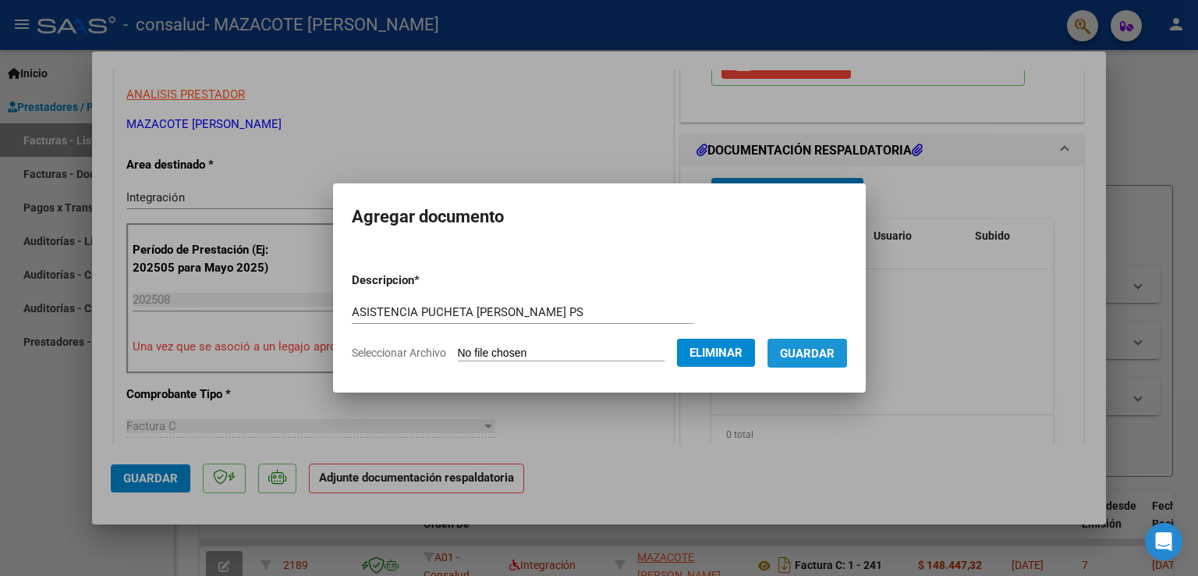
click at [827, 360] on span "Guardar" at bounding box center [807, 353] width 55 height 14
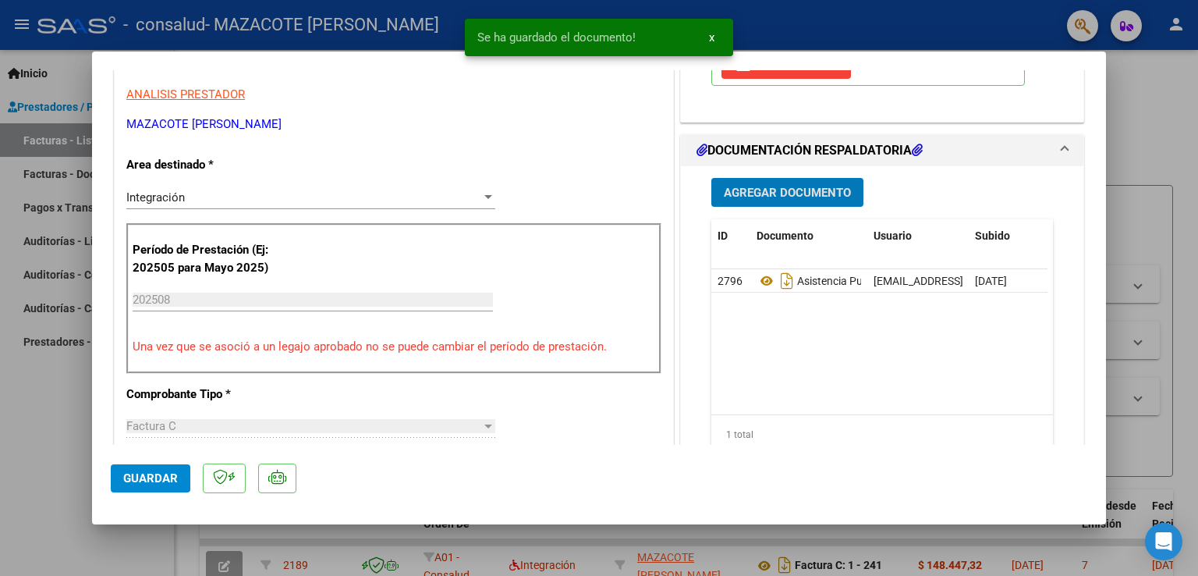
click at [160, 464] on button "Guardar" at bounding box center [151, 478] width 80 height 28
click at [1157, 198] on div at bounding box center [599, 288] width 1198 height 576
type input "$ 0,00"
